Goal: Task Accomplishment & Management: Manage account settings

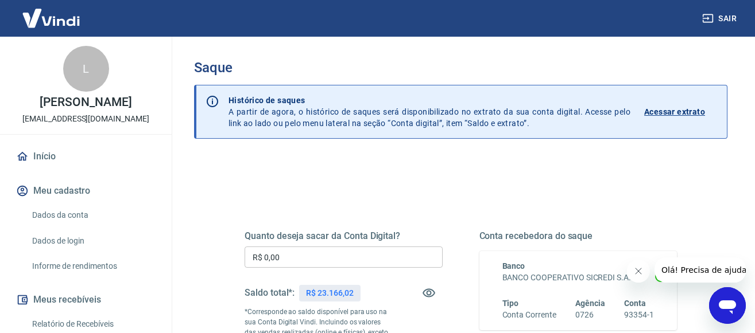
click at [354, 262] on input "R$ 0,00" at bounding box center [343, 257] width 198 height 21
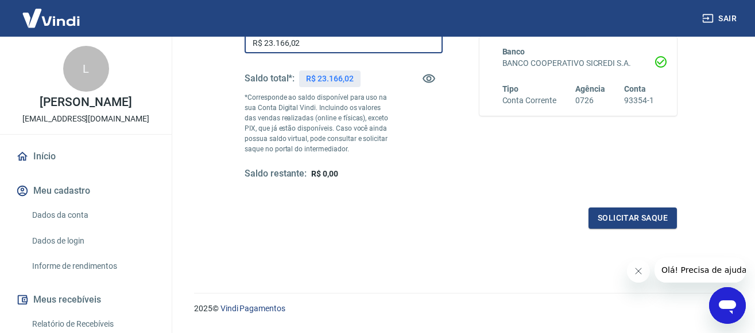
scroll to position [234, 0]
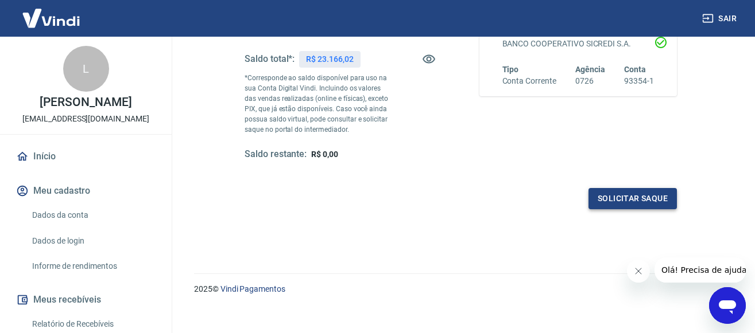
type input "R$ 23.166,02"
click at [627, 203] on button "Solicitar saque" at bounding box center [632, 198] width 88 height 21
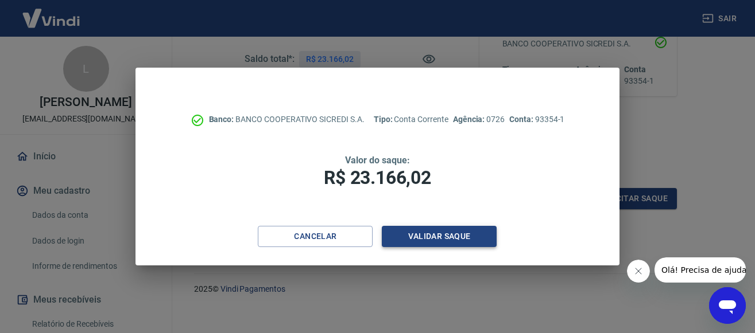
click at [424, 235] on button "Validar saque" at bounding box center [439, 236] width 115 height 21
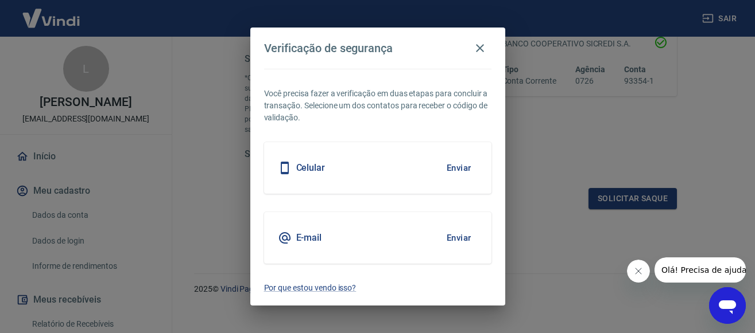
click at [460, 169] on button "Enviar" at bounding box center [458, 168] width 37 height 24
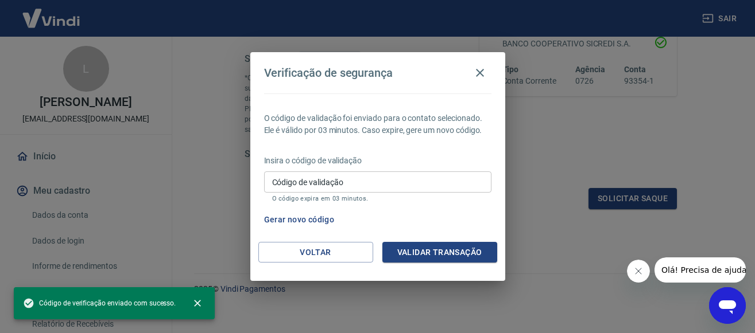
click at [399, 180] on input "Código de validação" at bounding box center [377, 182] width 227 height 21
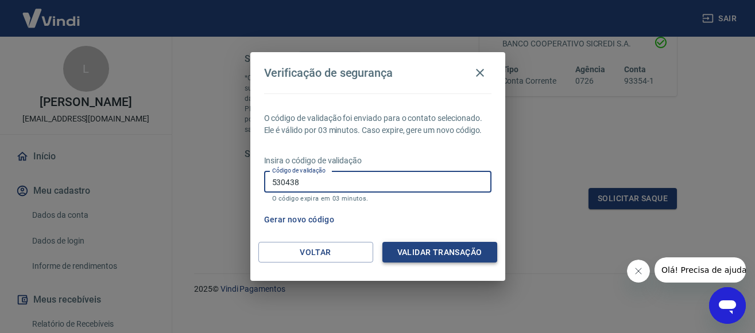
type input "530438"
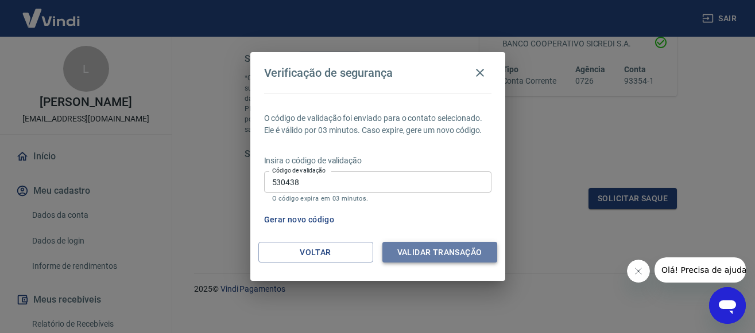
click at [466, 250] on button "Validar transação" at bounding box center [439, 252] width 115 height 21
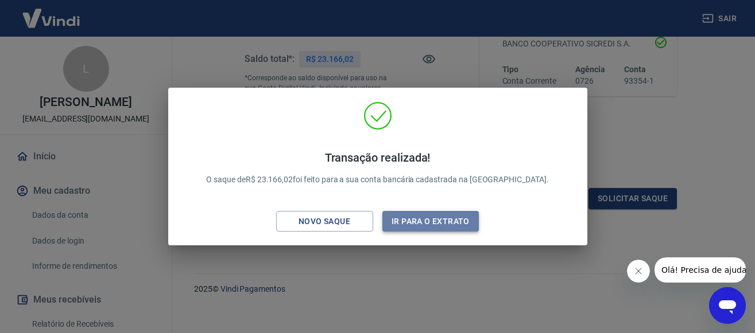
click at [425, 220] on button "Ir para o extrato" at bounding box center [430, 221] width 97 height 21
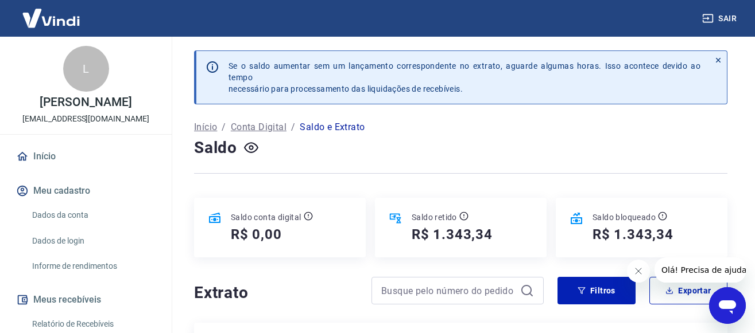
scroll to position [176, 0]
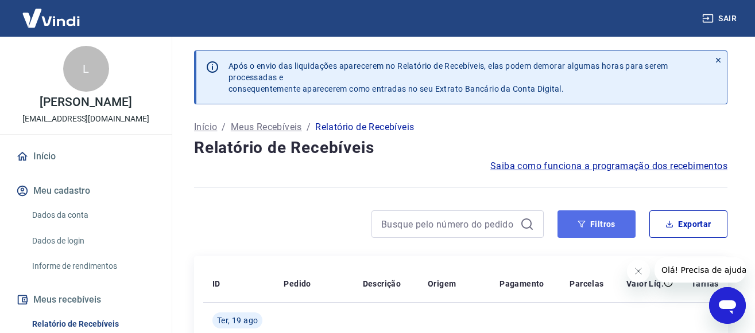
click at [616, 223] on button "Filtros" at bounding box center [596, 225] width 78 height 28
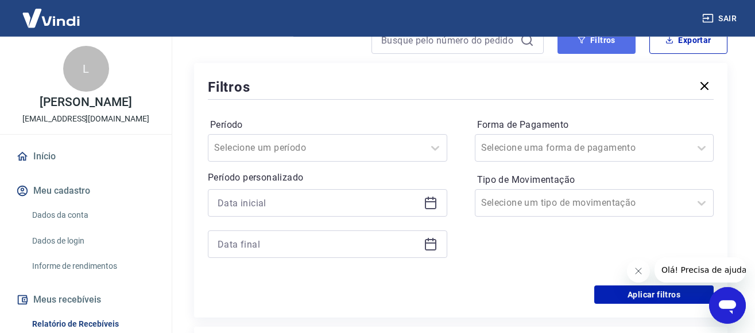
scroll to position [234, 0]
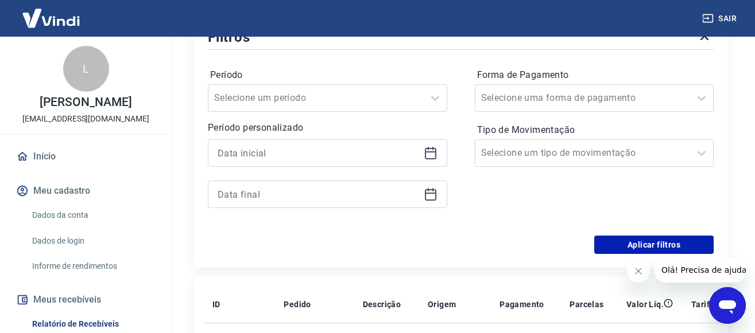
click at [434, 153] on icon at bounding box center [431, 153] width 14 height 14
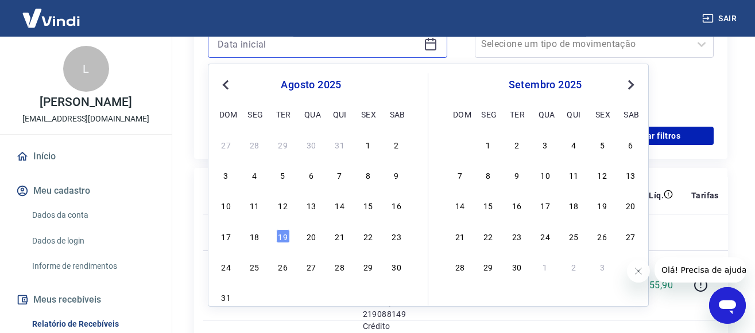
scroll to position [351, 0]
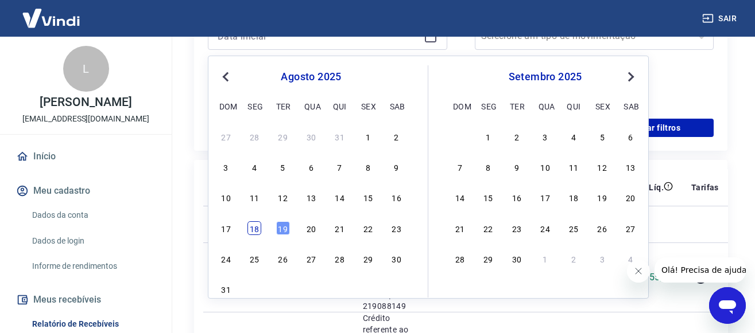
click at [251, 228] on div "18" at bounding box center [254, 229] width 14 height 14
type input "18/08/2025"
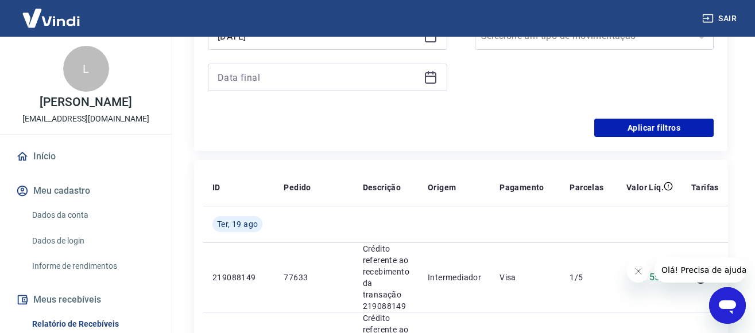
click at [430, 76] on icon at bounding box center [430, 76] width 11 height 1
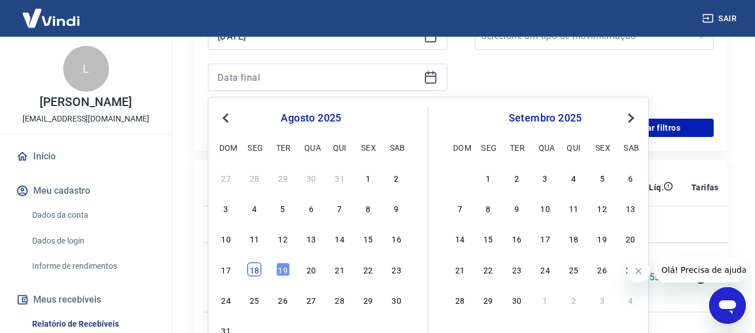
click at [259, 271] on div "18" at bounding box center [254, 270] width 14 height 14
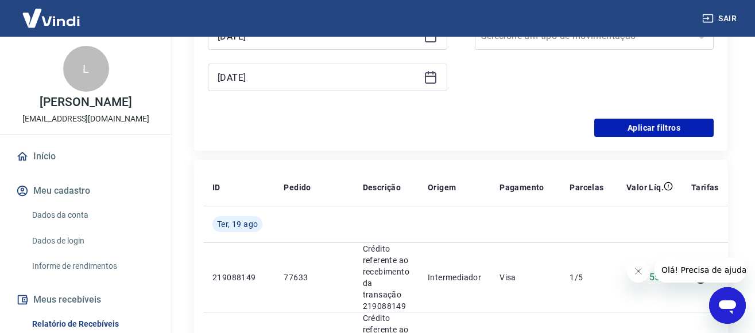
type input "18/08/2025"
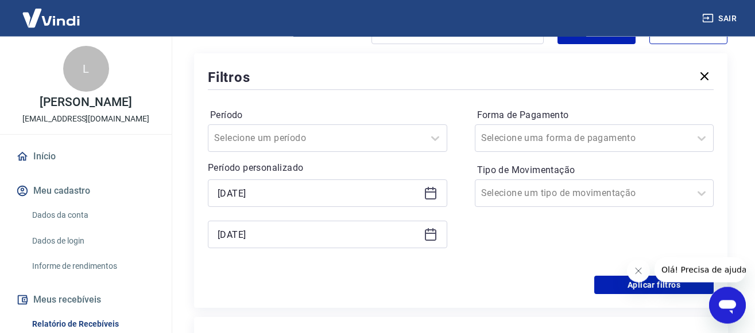
scroll to position [176, 0]
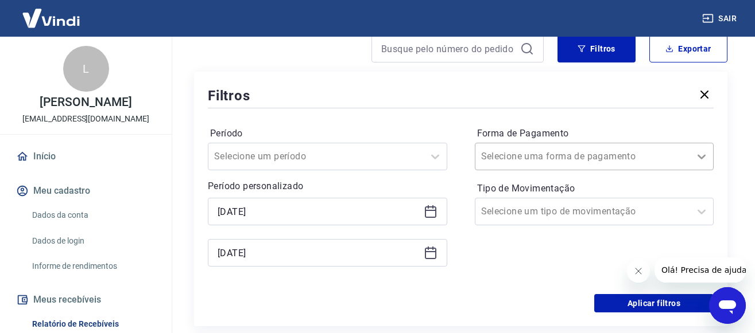
click at [701, 158] on icon at bounding box center [701, 157] width 14 height 14
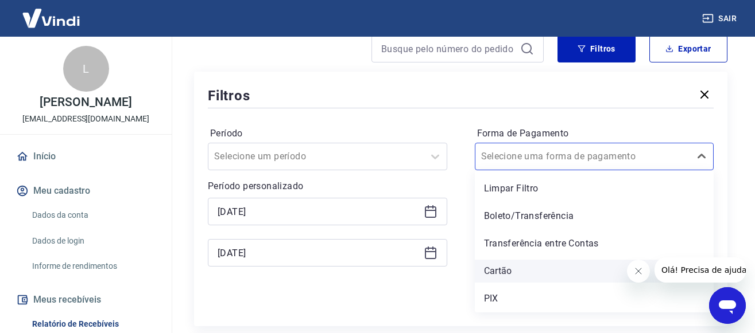
click at [497, 271] on div "Cartão" at bounding box center [594, 271] width 239 height 23
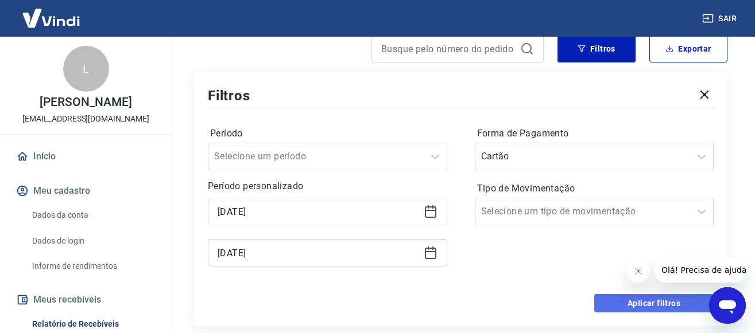
click at [618, 302] on button "Aplicar filtros" at bounding box center [653, 303] width 119 height 18
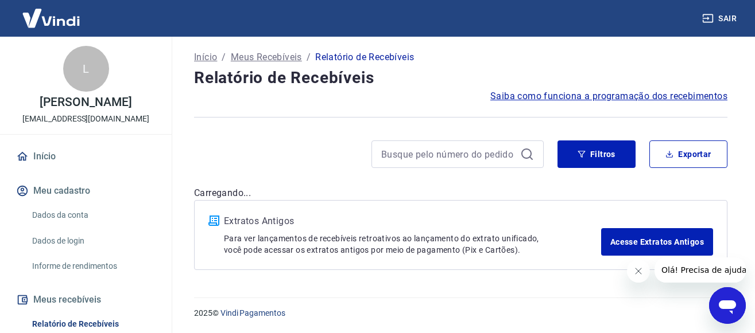
scroll to position [70, 0]
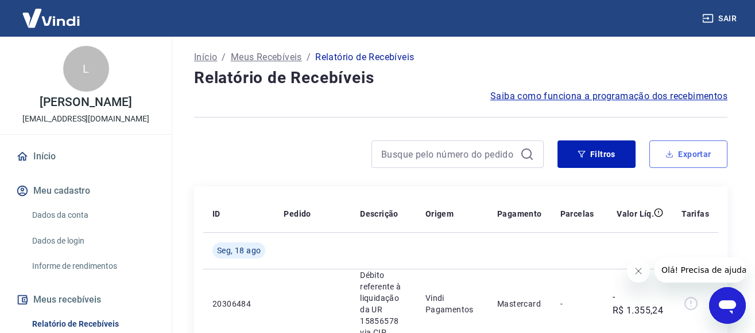
click at [695, 156] on button "Exportar" at bounding box center [688, 155] width 78 height 28
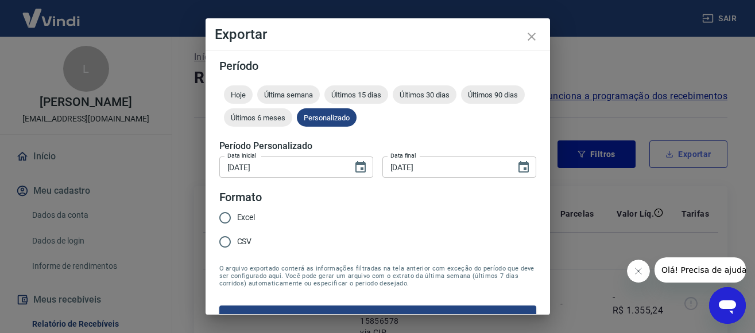
type input "18/08/2025"
click at [225, 243] on input "CSV" at bounding box center [225, 242] width 24 height 24
radio input "true"
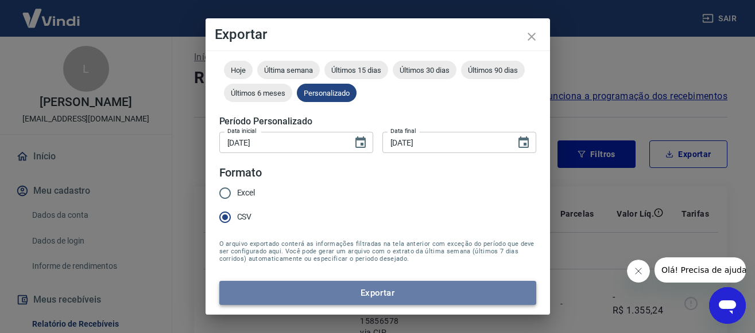
click at [375, 287] on button "Exportar" at bounding box center [377, 293] width 317 height 24
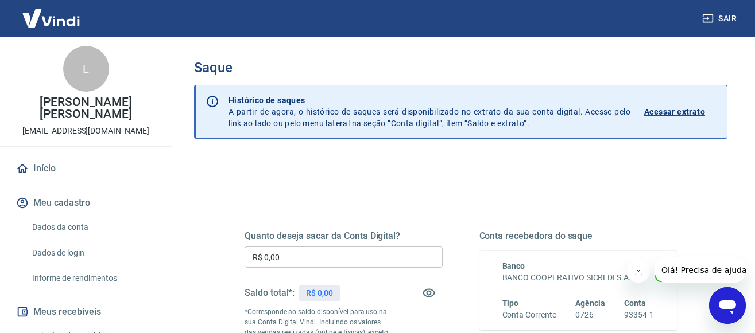
click at [662, 113] on p "Acessar extrato" at bounding box center [674, 111] width 61 height 11
